Goal: Task Accomplishment & Management: Manage account settings

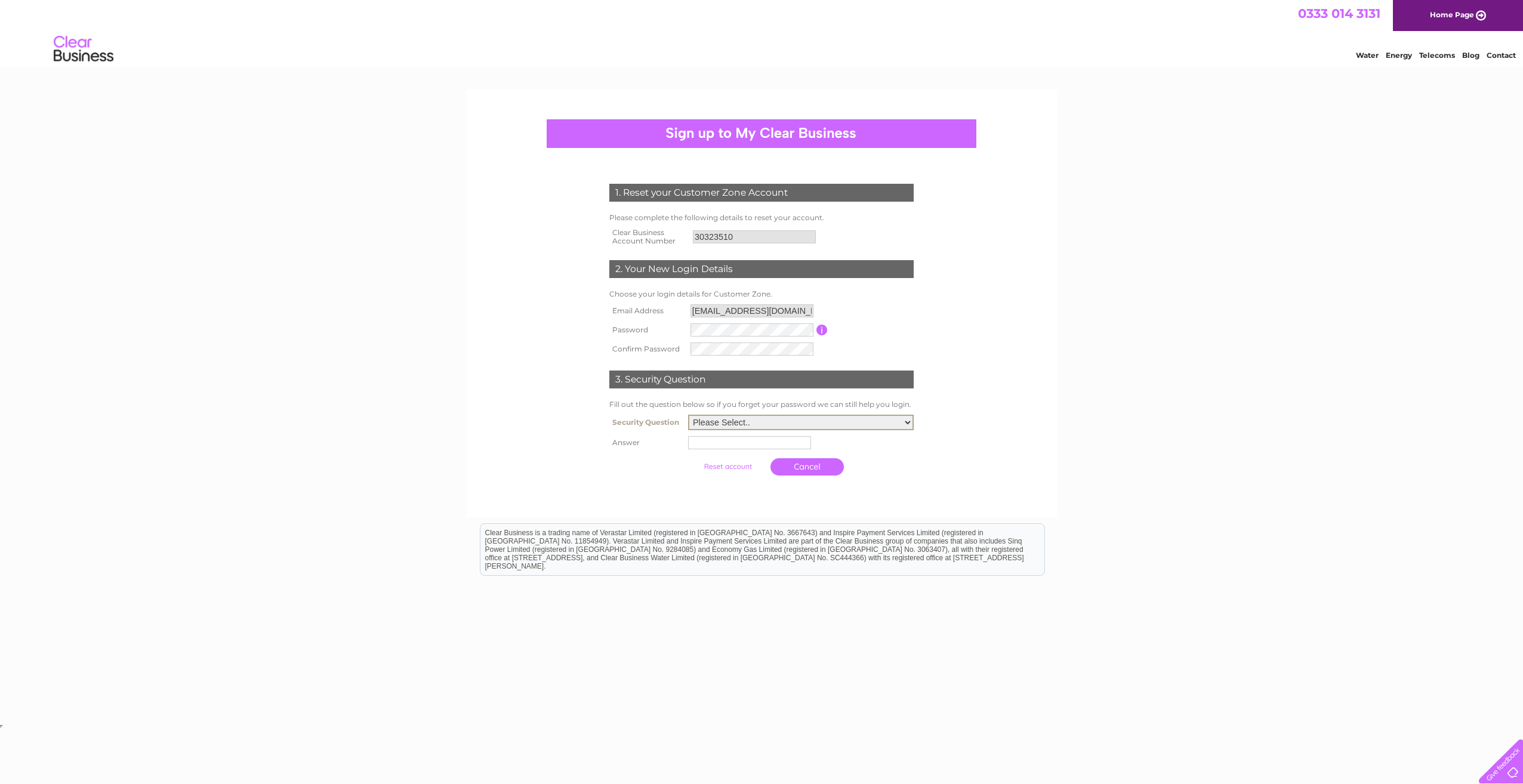
click at [727, 427] on select "Please Select.. In what town or city was your first job? In what town or city d…" at bounding box center [801, 423] width 226 height 16
select select "1"
click at [689, 415] on select "Please Select.. In what town or city was your first job? In what town or city d…" at bounding box center [801, 423] width 226 height 16
click at [728, 446] on input "text" at bounding box center [750, 443] width 123 height 13
type input "Glasgow"
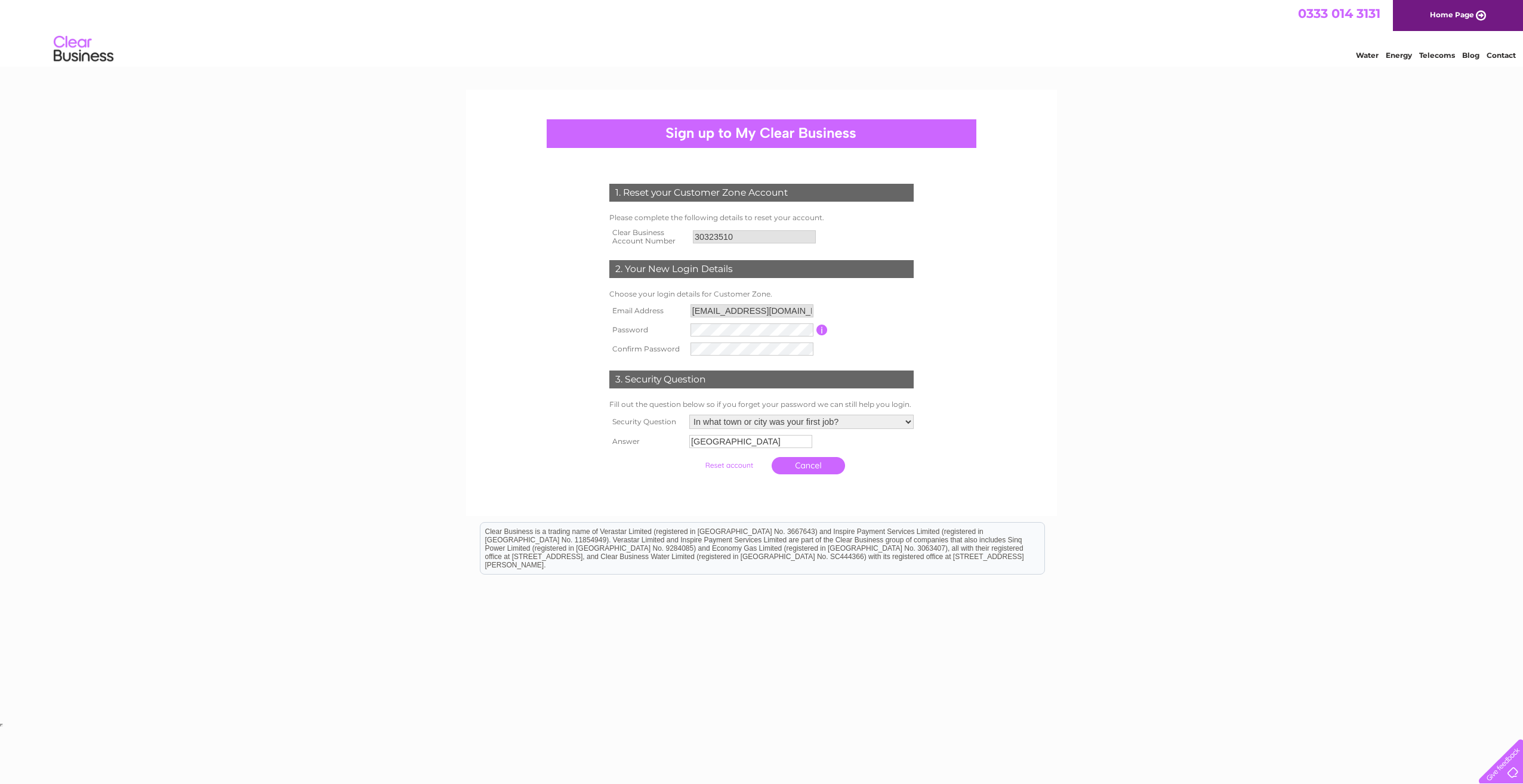
click at [736, 470] on input "submit" at bounding box center [730, 465] width 74 height 17
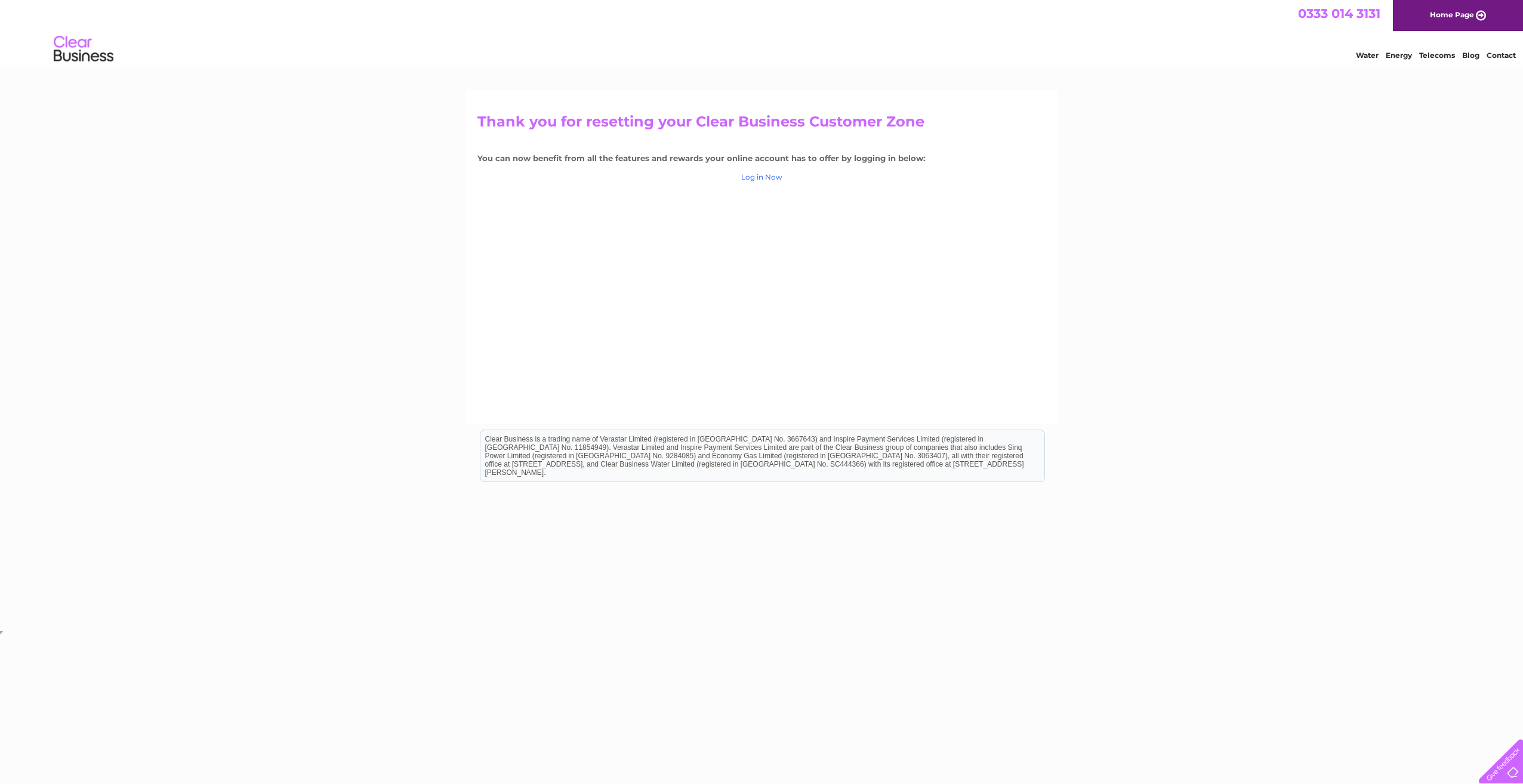
click at [773, 177] on link "Log in Now" at bounding box center [762, 177] width 41 height 9
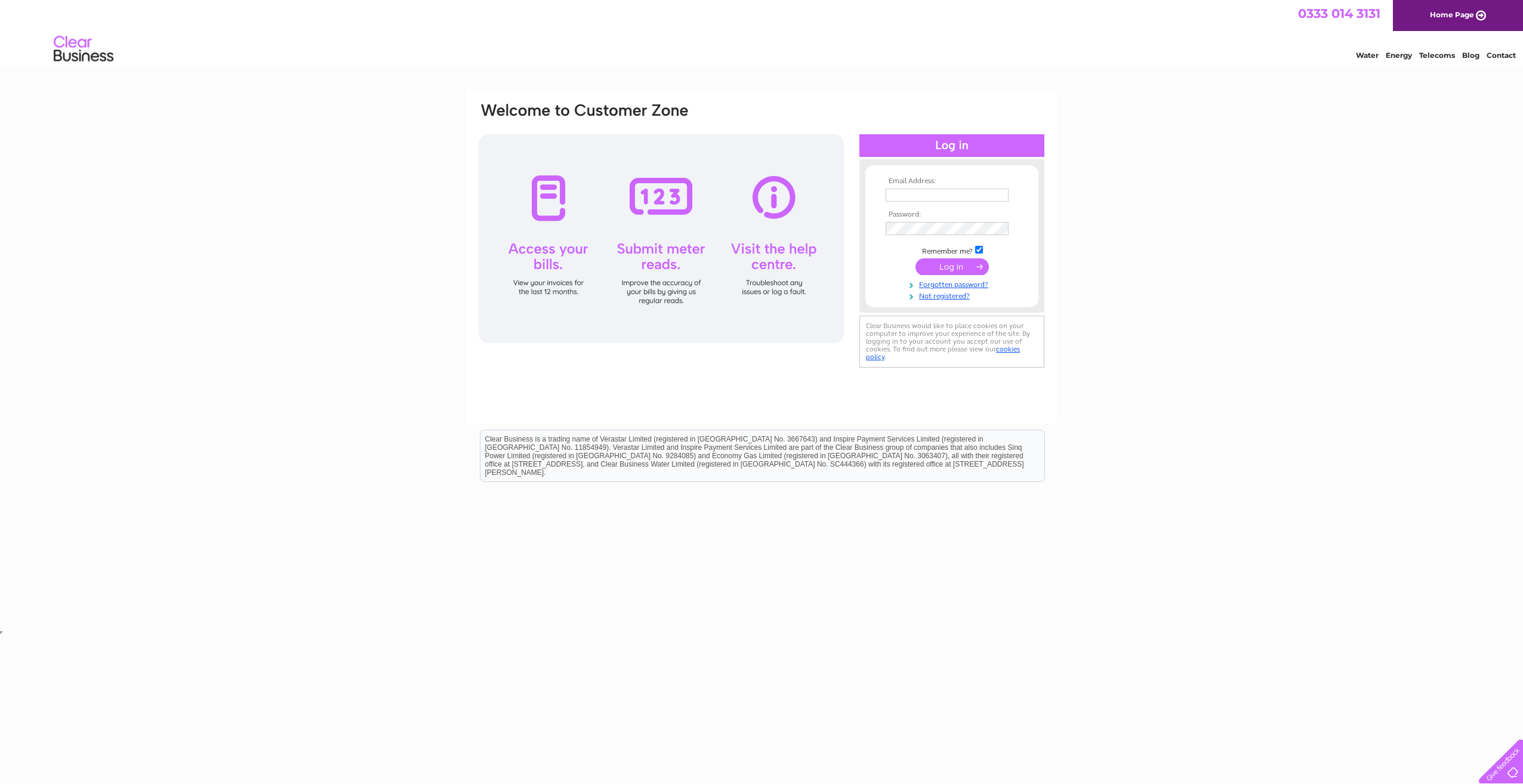
type input "anixon@lcpproperties.co.uk"
click at [941, 270] on input "submit" at bounding box center [953, 267] width 74 height 17
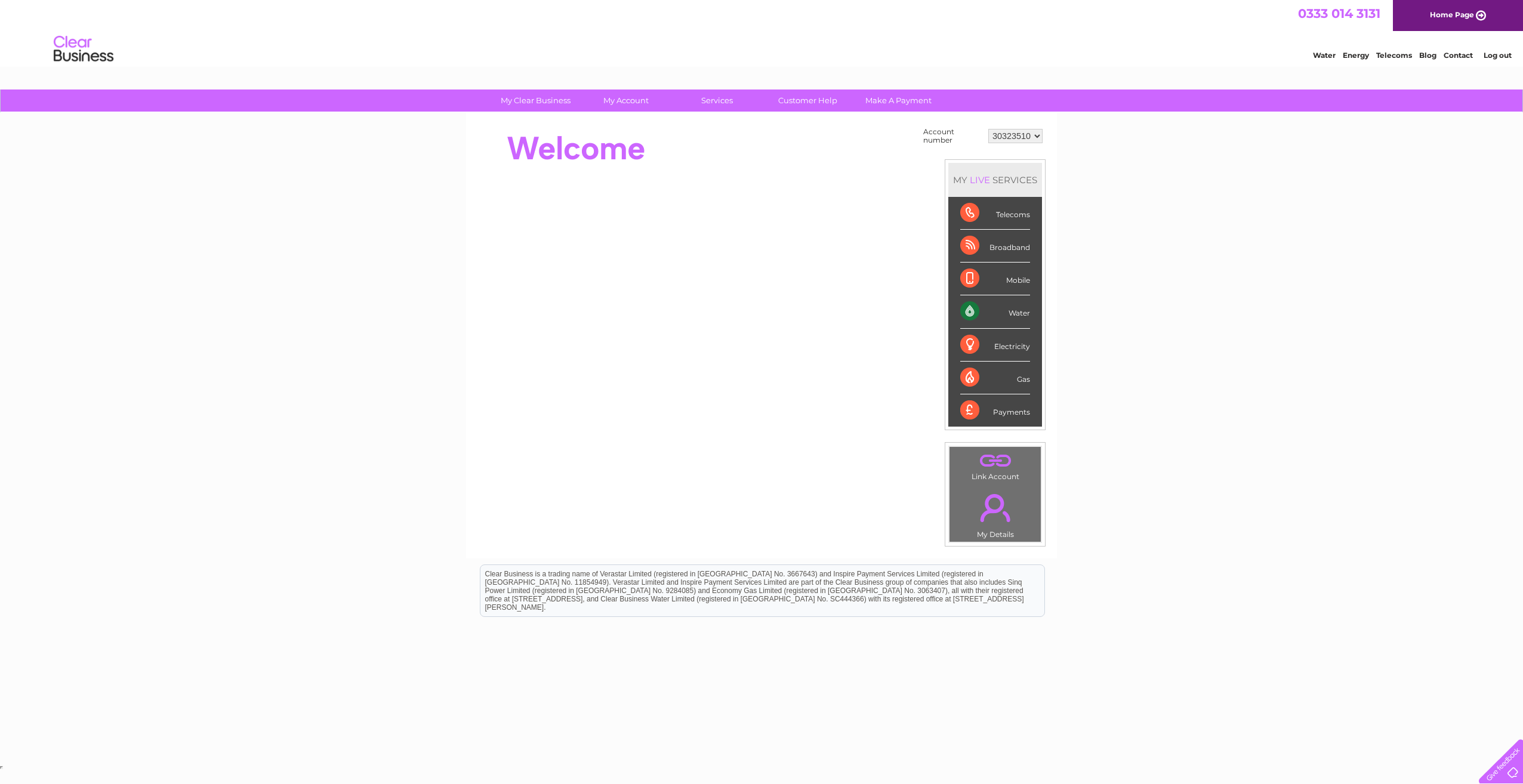
click at [1025, 138] on select "30323510" at bounding box center [1016, 136] width 55 height 14
click at [1024, 137] on select "30323510" at bounding box center [1016, 136] width 55 height 14
click at [966, 310] on div "Water" at bounding box center [995, 311] width 70 height 33
click at [630, 123] on link "Bills and Payments" at bounding box center [631, 125] width 98 height 23
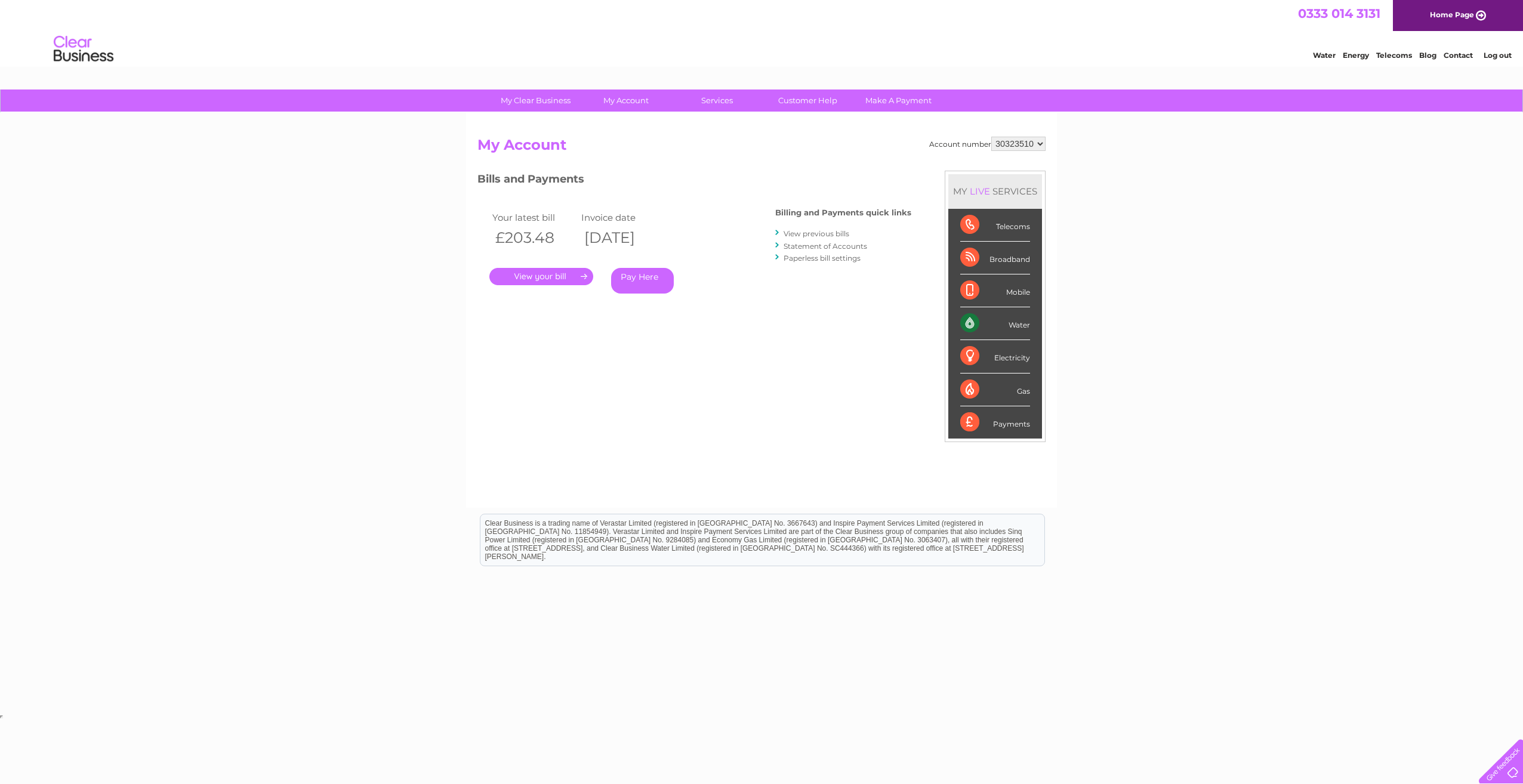
click at [822, 246] on link "Statement of Accounts" at bounding box center [825, 246] width 84 height 9
